Goal: Information Seeking & Learning: Learn about a topic

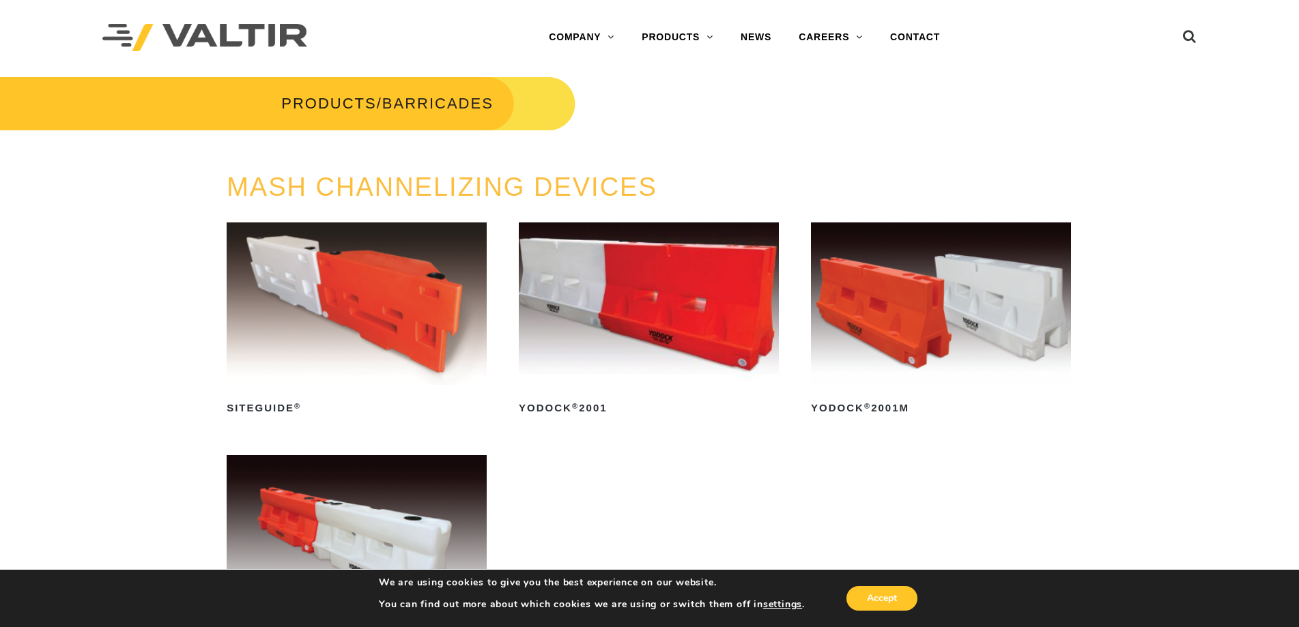
click at [594, 334] on img at bounding box center [649, 304] width 260 height 162
click at [919, 357] on img at bounding box center [941, 304] width 260 height 162
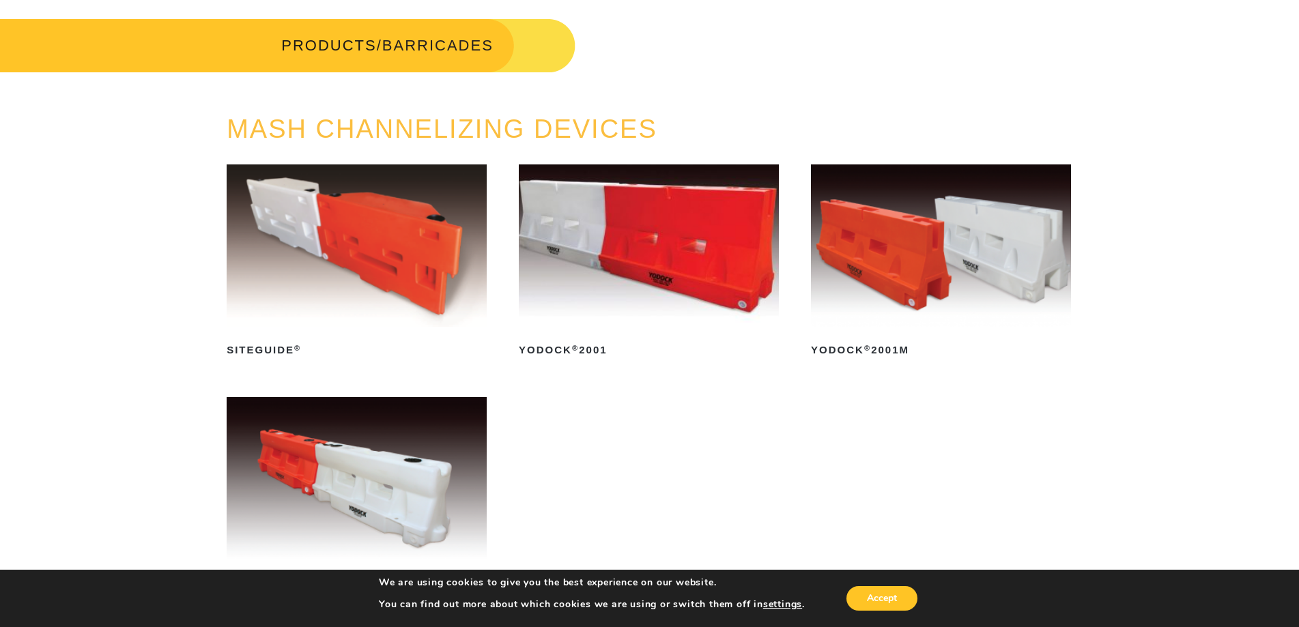
scroll to position [137, 0]
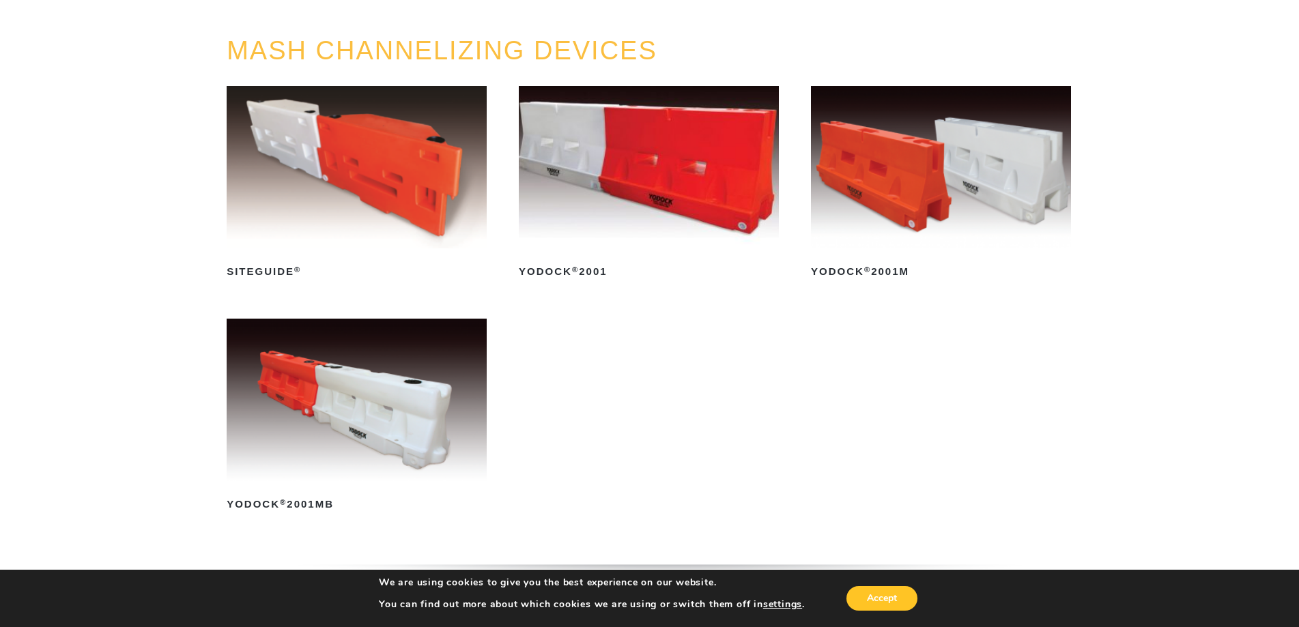
click at [420, 448] on img at bounding box center [357, 400] width 260 height 162
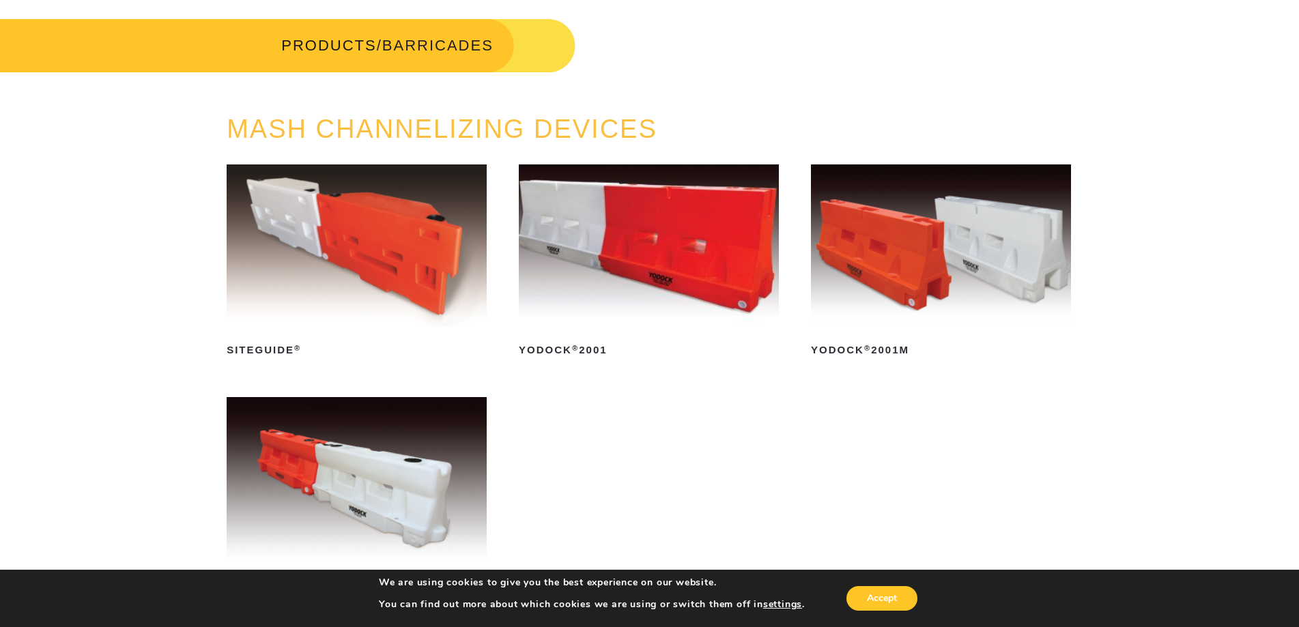
scroll to position [0, 0]
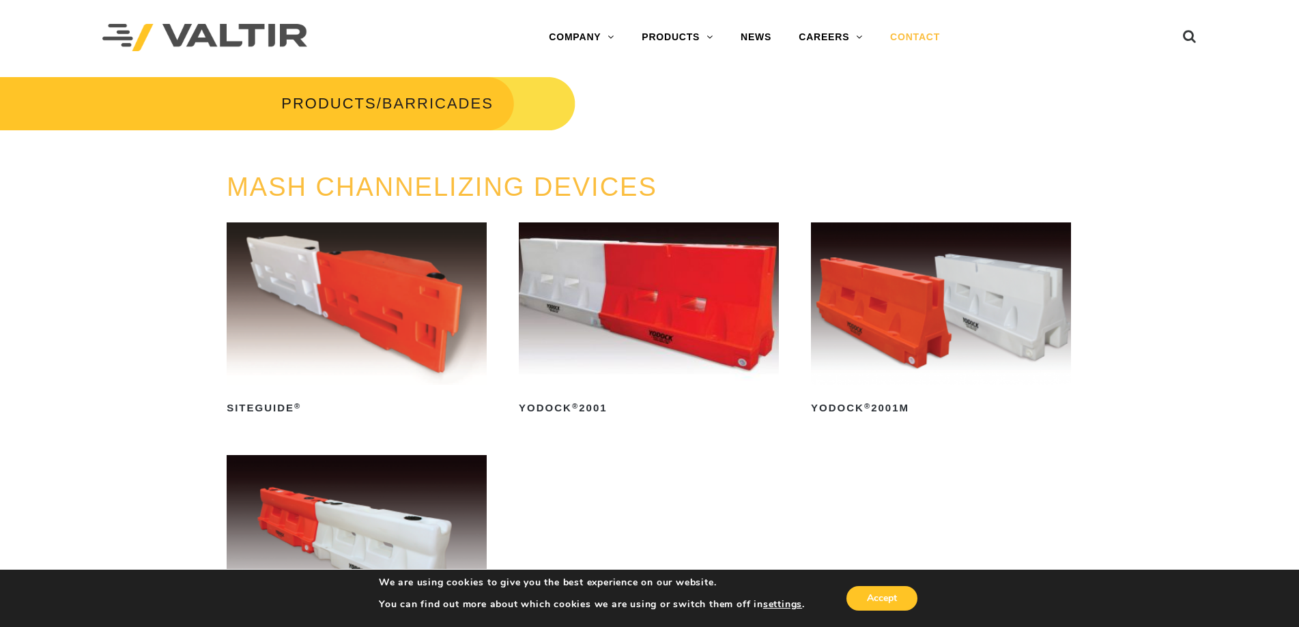
click at [943, 38] on link "CONTACT" at bounding box center [914, 37] width 77 height 27
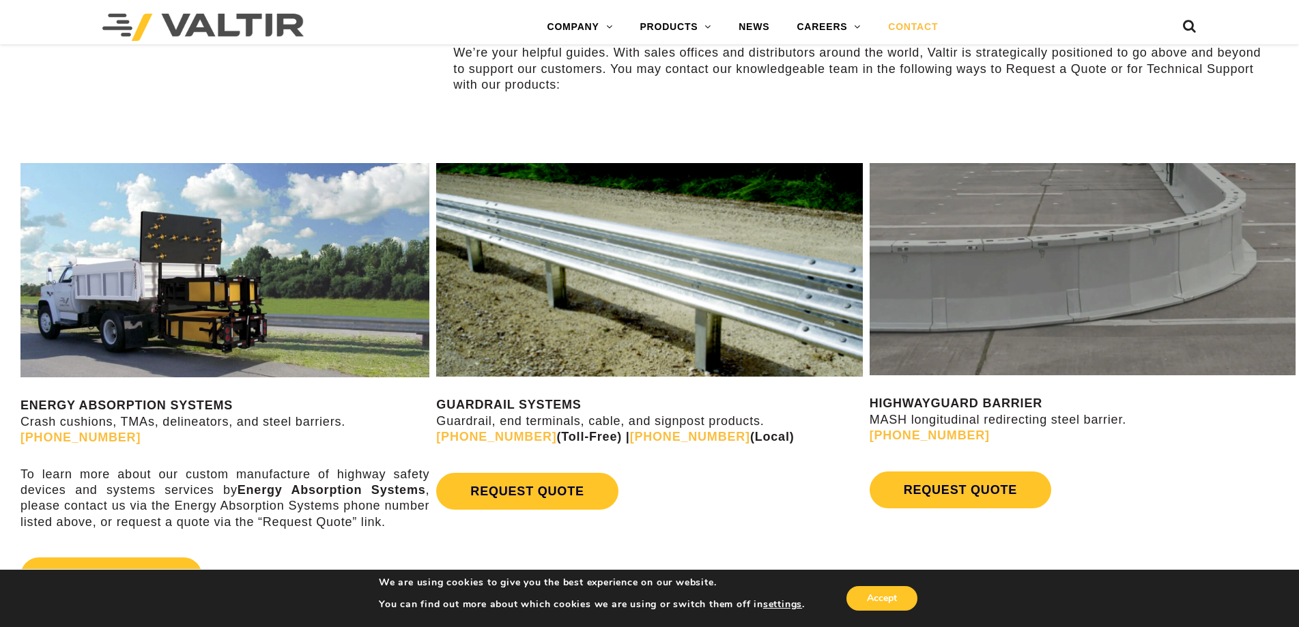
scroll to position [683, 0]
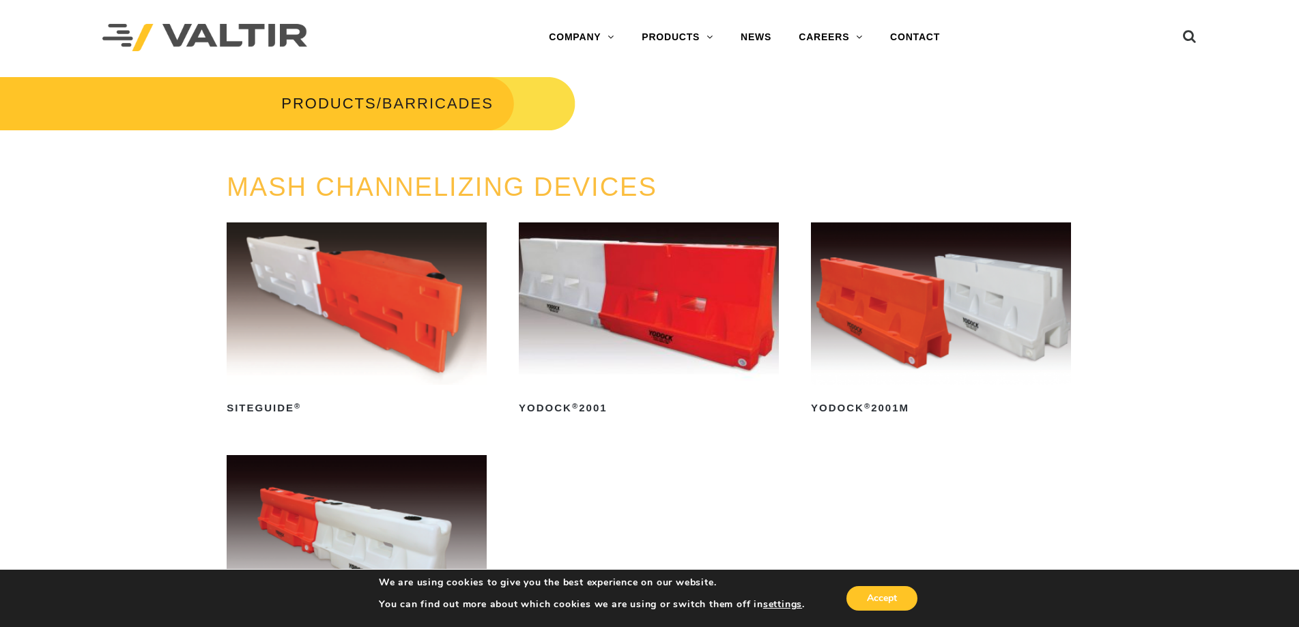
click at [880, 341] on img at bounding box center [941, 304] width 260 height 162
